Goal: Information Seeking & Learning: Learn about a topic

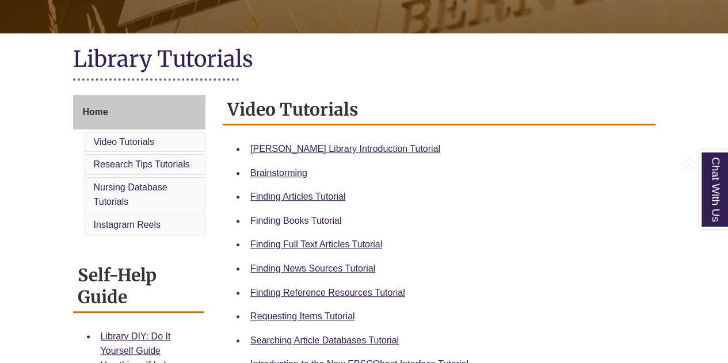
scroll to position [230, 0]
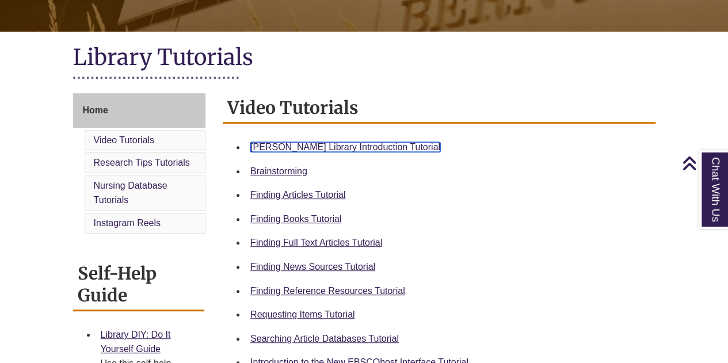
click at [311, 146] on link "Berntsen Library Introduction Tutorial" at bounding box center [345, 147] width 190 height 10
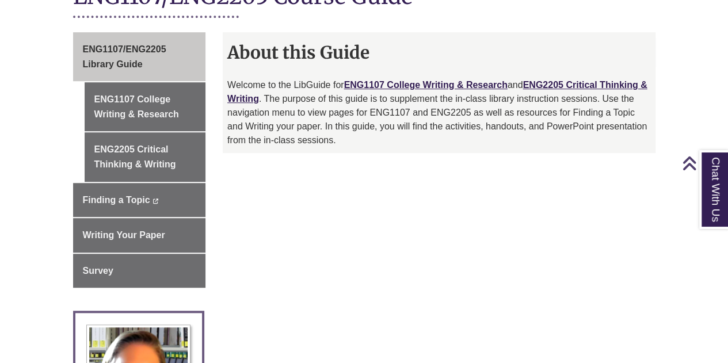
scroll to position [288, 0]
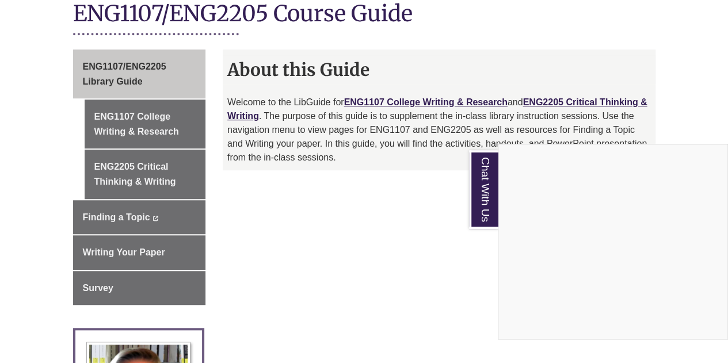
click at [140, 101] on div "Chat With Us" at bounding box center [364, 181] width 728 height 363
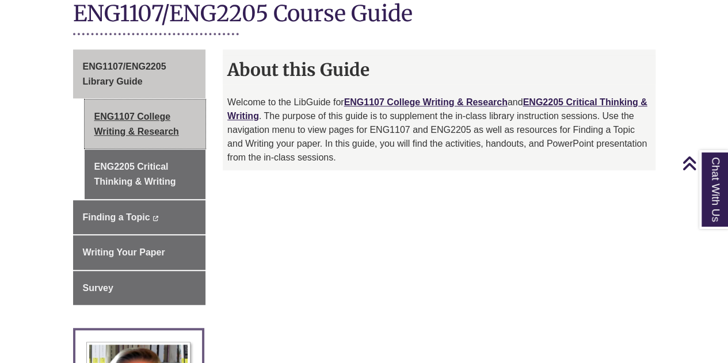
click at [107, 101] on link "ENG1107 College Writing & Research" at bounding box center [145, 124] width 121 height 49
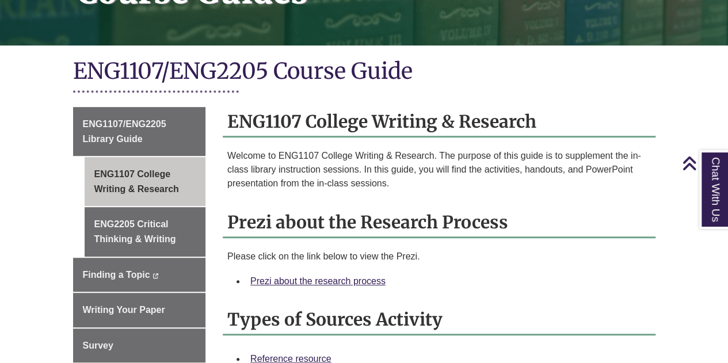
scroll to position [345, 0]
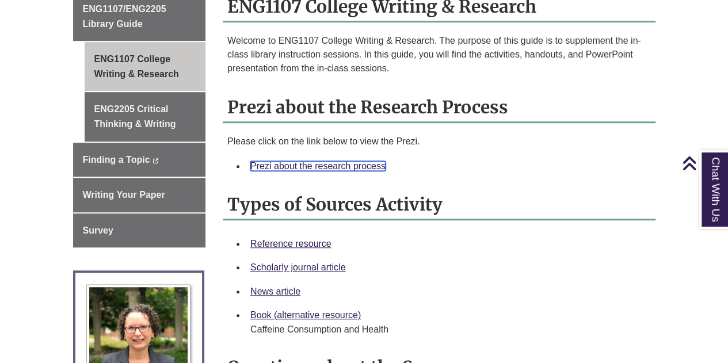
click at [307, 161] on link "Prezi about the research process" at bounding box center [317, 166] width 135 height 10
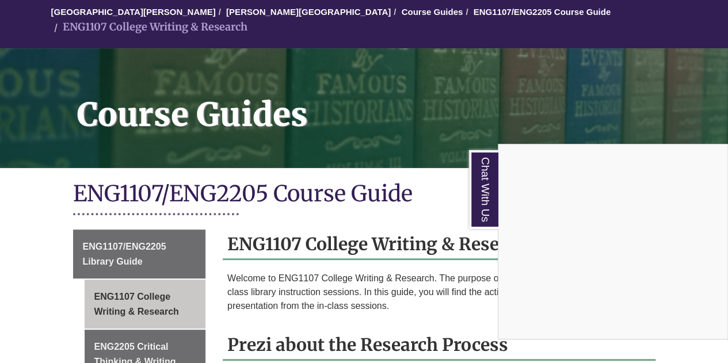
scroll to position [173, 0]
